Goal: Navigation & Orientation: Find specific page/section

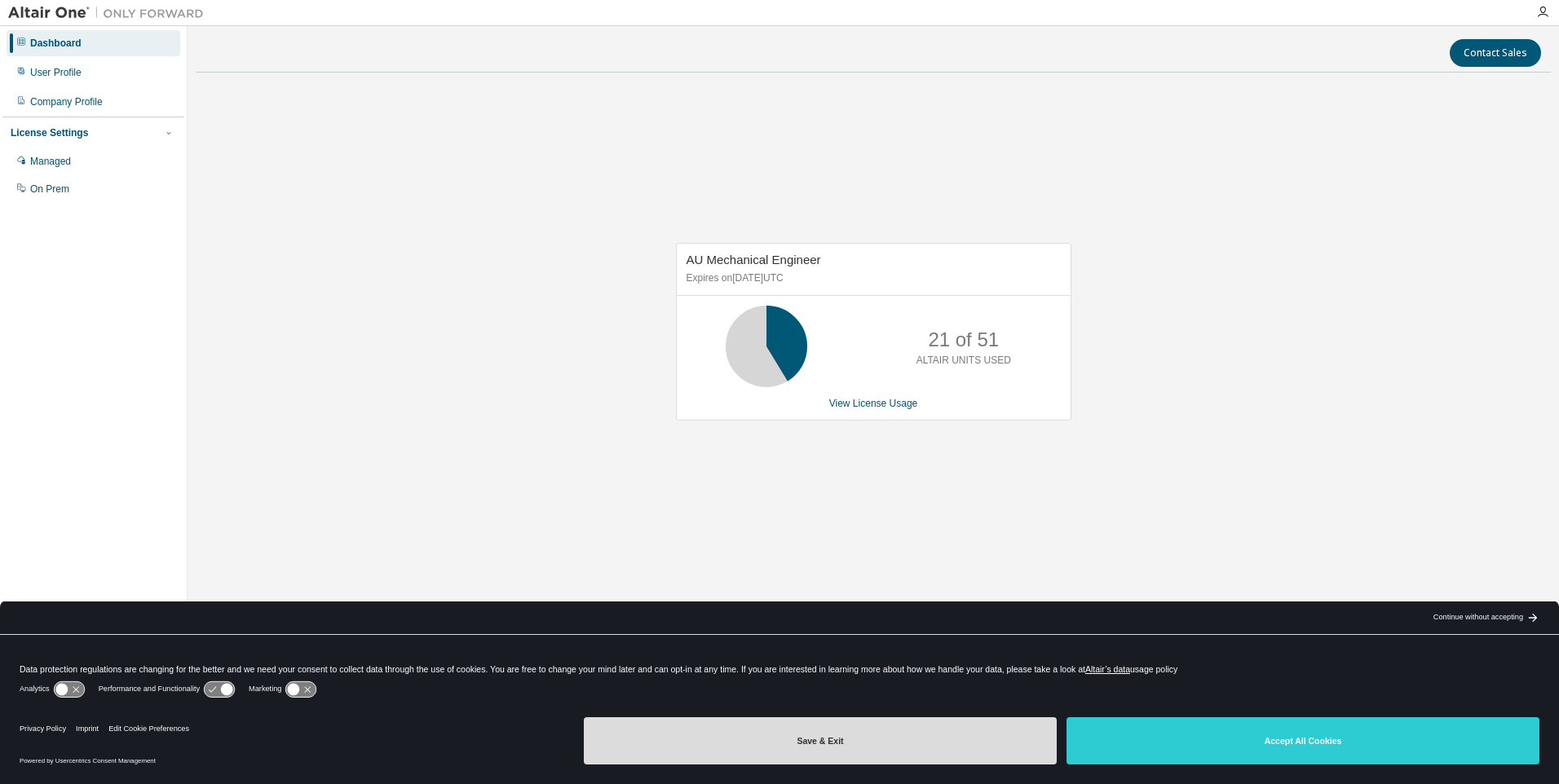
click at [943, 748] on button "Save & Exit" at bounding box center [820, 741] width 473 height 47
